Goal: Transaction & Acquisition: Subscribe to service/newsletter

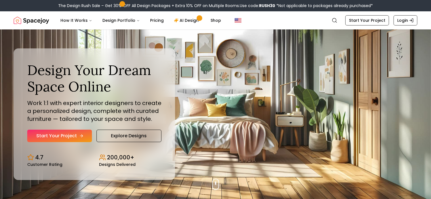
click at [68, 140] on link "Start Your Project" at bounding box center [59, 136] width 65 height 12
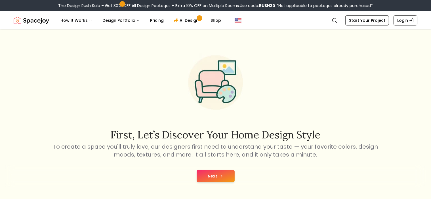
click at [231, 174] on button "Next" at bounding box center [215, 176] width 38 height 12
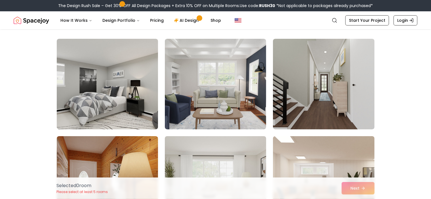
scroll to position [28, 0]
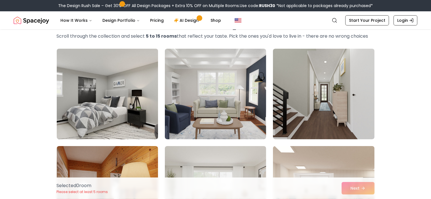
click at [124, 132] on img at bounding box center [107, 93] width 106 height 95
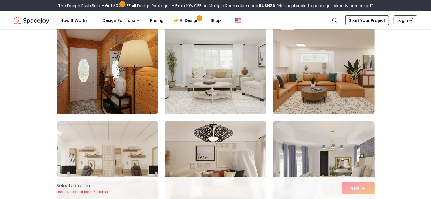
scroll to position [198, 0]
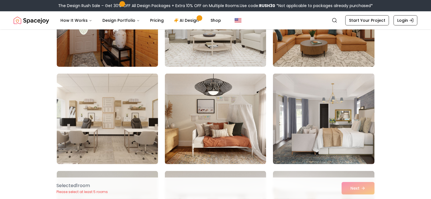
click at [306, 50] on img at bounding box center [323, 21] width 106 height 95
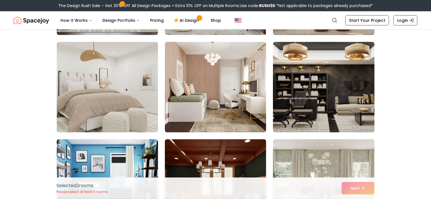
scroll to position [425, 0]
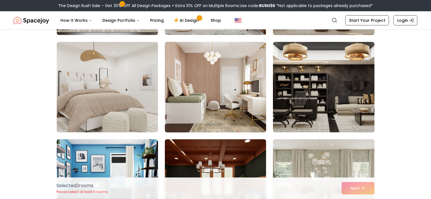
click at [215, 107] on img at bounding box center [215, 87] width 106 height 95
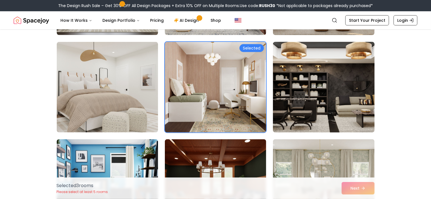
click at [292, 104] on img at bounding box center [323, 87] width 106 height 95
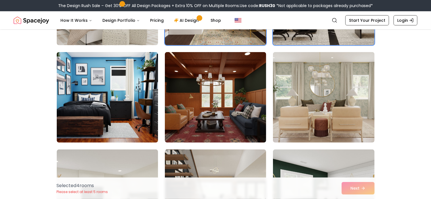
scroll to position [538, 0]
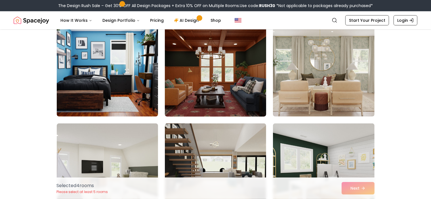
click at [220, 96] on img at bounding box center [215, 71] width 106 height 95
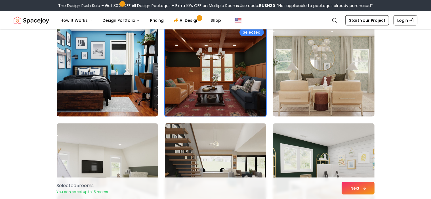
click at [347, 189] on button "Next" at bounding box center [357, 188] width 33 height 12
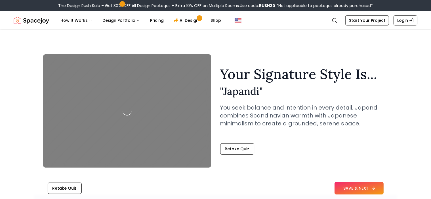
click at [361, 191] on button "SAVE & NEXT" at bounding box center [358, 188] width 49 height 12
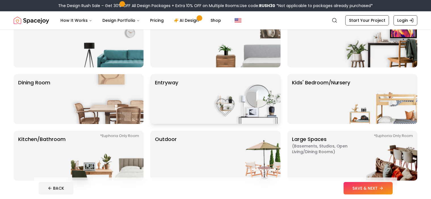
scroll to position [85, 0]
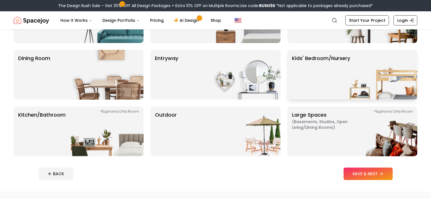
click at [381, 85] on img at bounding box center [380, 75] width 73 height 50
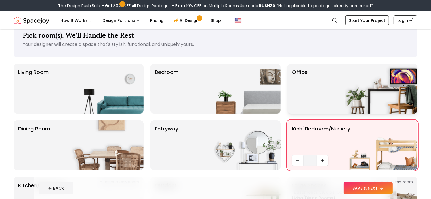
scroll to position [28, 0]
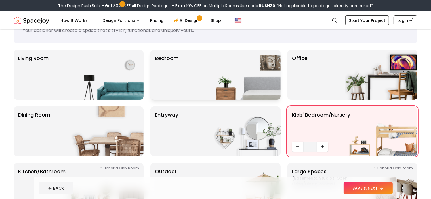
click at [193, 68] on div "Bedroom" at bounding box center [215, 75] width 130 height 50
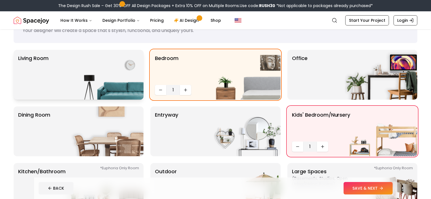
click at [65, 73] on div "Living Room" at bounding box center [79, 75] width 130 height 50
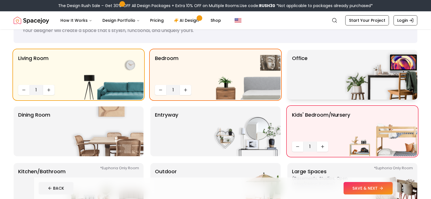
click at [308, 74] on div "Office" at bounding box center [352, 75] width 130 height 50
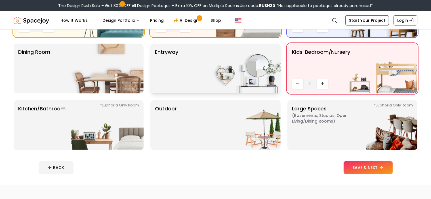
scroll to position [57, 0]
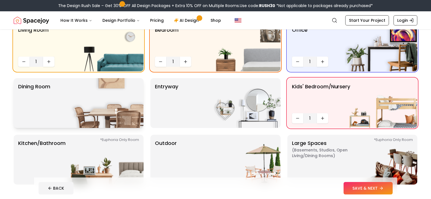
click at [97, 113] on img at bounding box center [107, 103] width 73 height 50
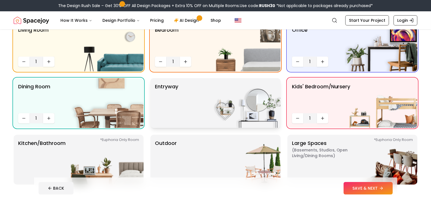
click at [200, 100] on div "entryway" at bounding box center [215, 103] width 130 height 50
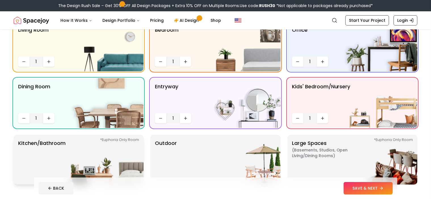
click at [94, 159] on img at bounding box center [107, 160] width 73 height 50
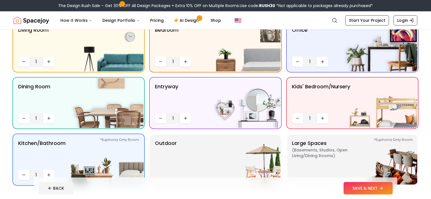
drag, startPoint x: 161, startPoint y: 162, endPoint x: 213, endPoint y: 166, distance: 52.0
click at [162, 163] on p "Outdoor" at bounding box center [166, 159] width 22 height 41
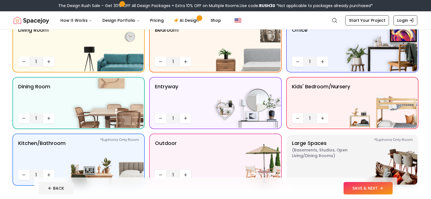
click at [348, 151] on img at bounding box center [380, 160] width 73 height 50
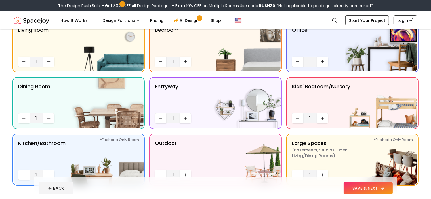
click at [388, 188] on button "SAVE & NEXT" at bounding box center [367, 188] width 49 height 12
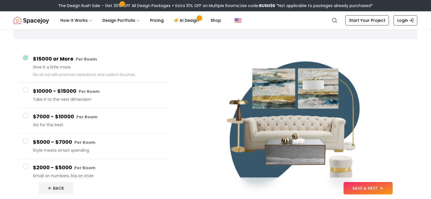
scroll to position [85, 0]
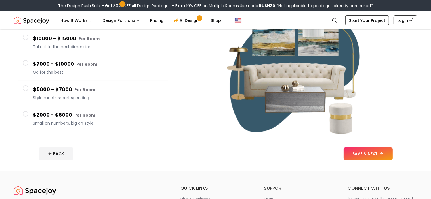
click at [383, 152] on button "SAVE & NEXT" at bounding box center [367, 154] width 49 height 12
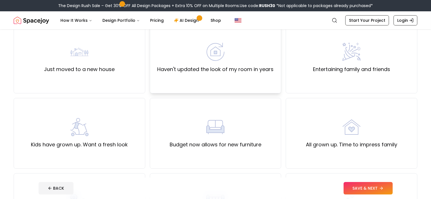
scroll to position [57, 0]
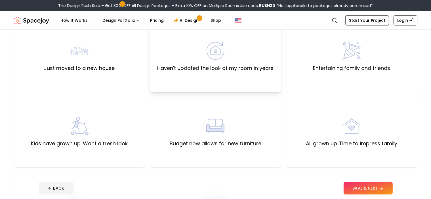
click at [212, 84] on div "Haven't updated the look of my room in years" at bounding box center [216, 57] width 132 height 71
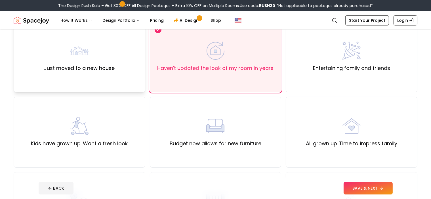
click at [117, 57] on div "Just moved to a new house" at bounding box center [80, 57] width 132 height 71
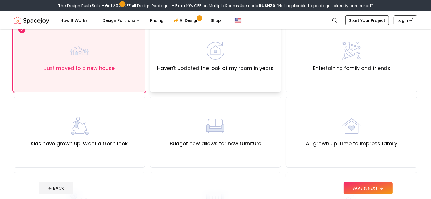
click at [245, 73] on div "Haven't updated the look of my room in years" at bounding box center [216, 57] width 132 height 71
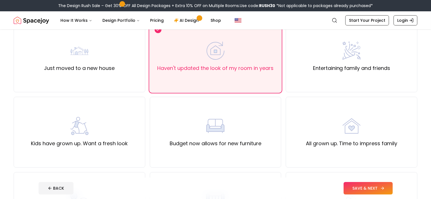
click at [378, 185] on button "SAVE & NEXT" at bounding box center [367, 188] width 49 height 12
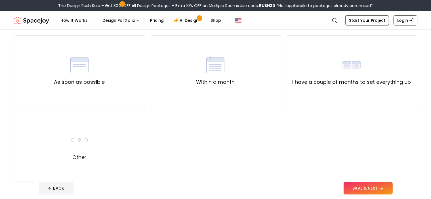
scroll to position [85, 0]
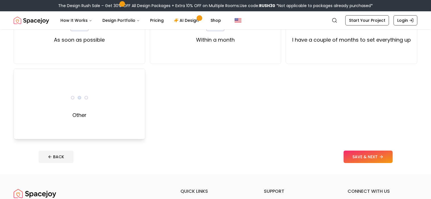
click at [67, 102] on div "Other" at bounding box center [80, 104] width 132 height 71
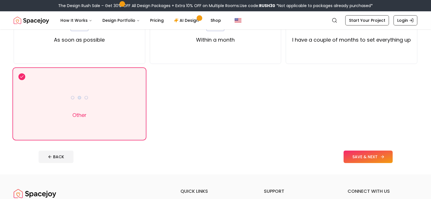
click at [385, 154] on button "SAVE & NEXT" at bounding box center [367, 157] width 49 height 12
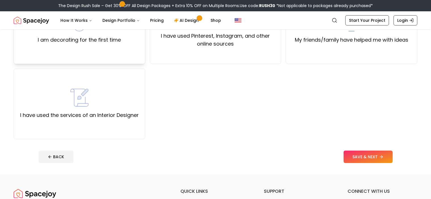
scroll to position [57, 0]
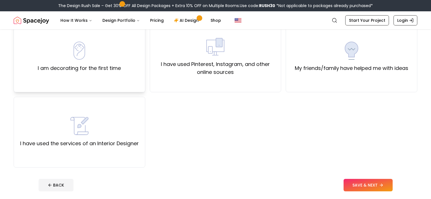
click at [108, 57] on div "I am decorating for the first time" at bounding box center [79, 57] width 83 height 31
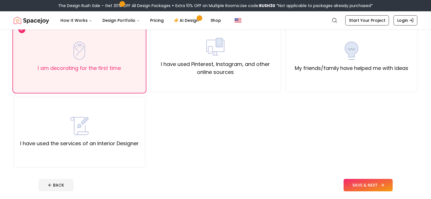
click at [392, 185] on button "SAVE & NEXT" at bounding box center [367, 185] width 49 height 12
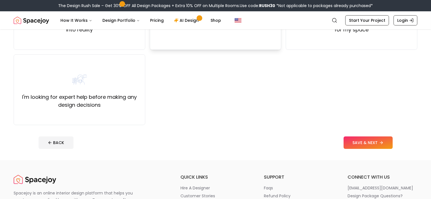
scroll to position [57, 0]
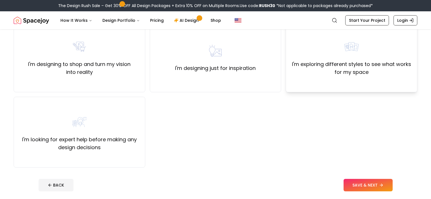
click at [390, 62] on label "I'm exploring different styles to see what works for my space" at bounding box center [351, 68] width 122 height 16
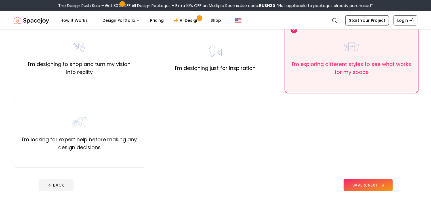
click at [382, 184] on button "SAVE & NEXT" at bounding box center [367, 185] width 49 height 12
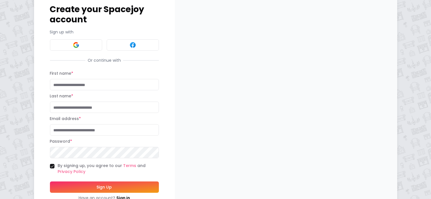
scroll to position [55, 0]
